Goal: Check status: Check status

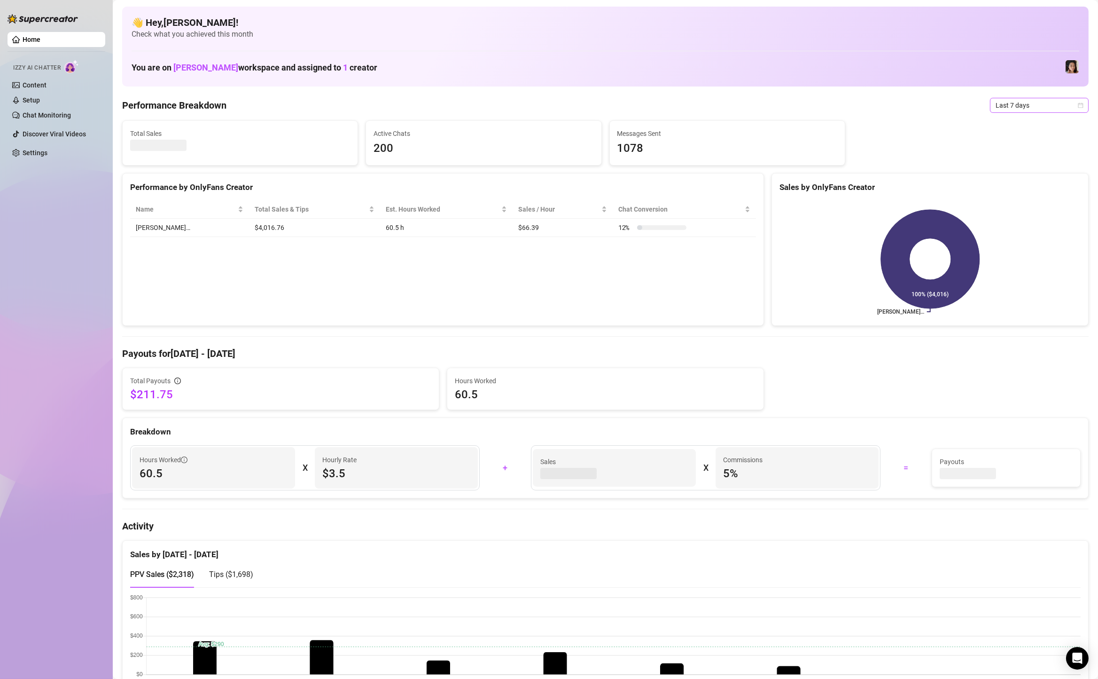
click at [1003, 106] on span "Last 7 days" at bounding box center [1039, 105] width 87 height 14
click at [1016, 177] on div "Custom date" at bounding box center [1039, 184] width 95 height 15
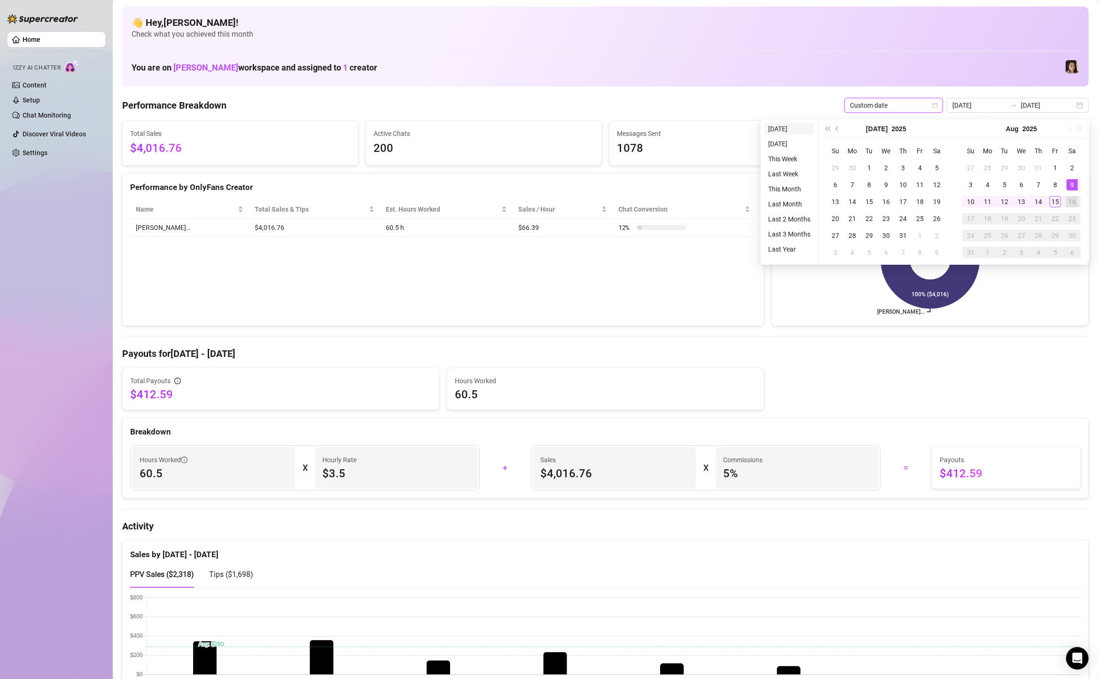
type input "[DATE]"
click at [799, 127] on li "[DATE]" at bounding box center [790, 128] width 50 height 11
type input "[DATE]"
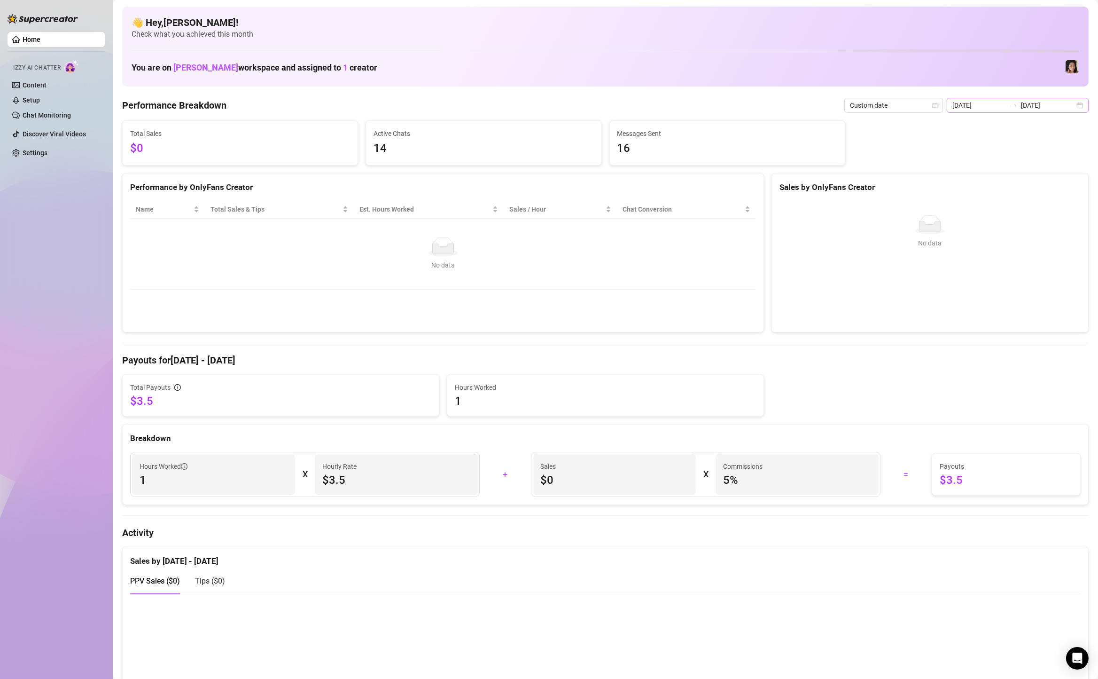
click at [1080, 103] on div "[DATE] [DATE]" at bounding box center [1018, 105] width 142 height 15
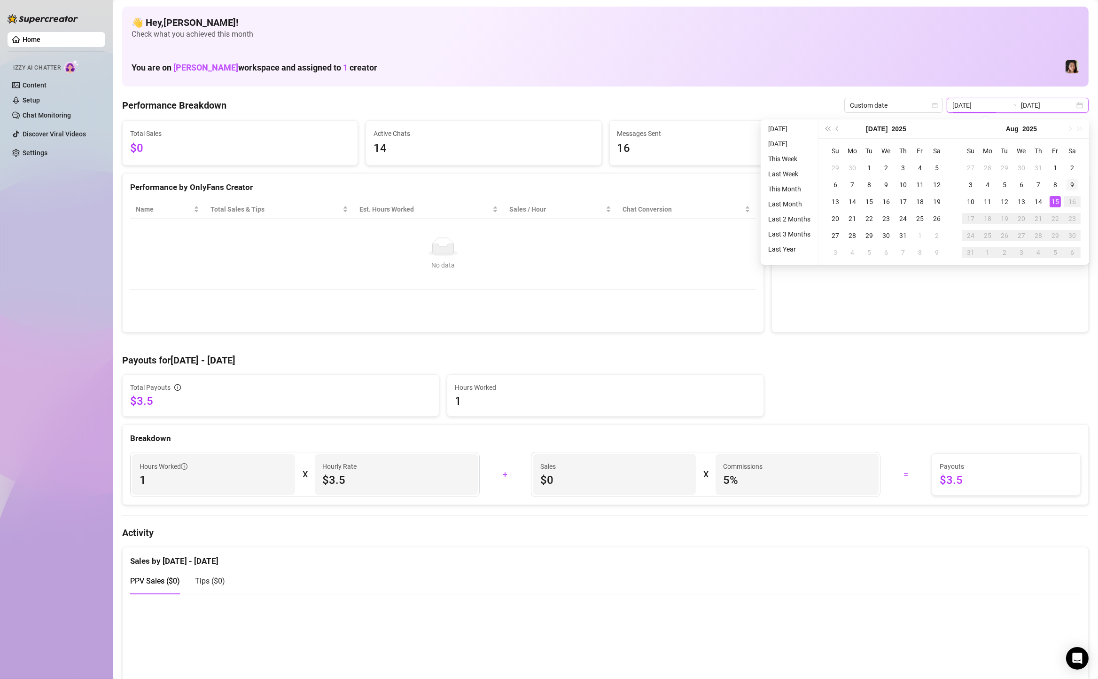
type input "[DATE]"
click at [1071, 186] on div "9" at bounding box center [1072, 184] width 11 height 11
click at [1057, 204] on div "15" at bounding box center [1055, 201] width 11 height 11
type input "[DATE]"
